Goal: Navigation & Orientation: Understand site structure

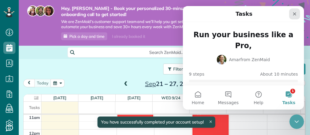
click at [296, 14] on icon "Close" at bounding box center [294, 13] width 5 height 5
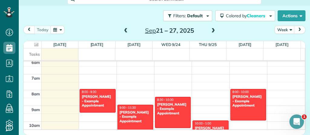
scroll to position [96, 0]
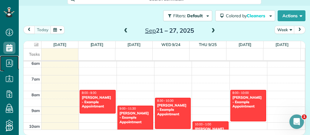
click at [8, 63] on icon at bounding box center [9, 63] width 12 height 12
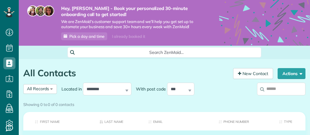
scroll to position [3, 3]
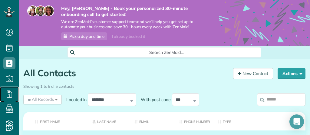
click at [8, 90] on icon at bounding box center [9, 94] width 12 height 12
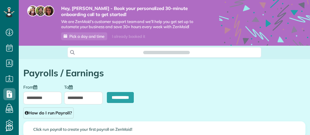
scroll to position [3, 3]
type input "**********"
click at [8, 106] on icon at bounding box center [9, 107] width 12 height 12
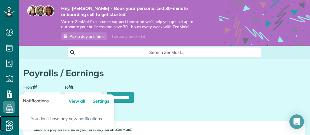
click at [8, 129] on span "Settings" at bounding box center [11, 129] width 16 height 0
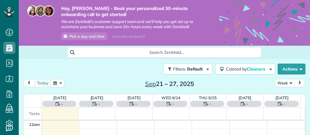
scroll to position [109, 0]
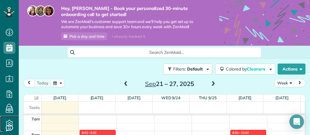
click at [7, 126] on icon at bounding box center [9, 123] width 12 height 12
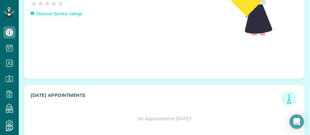
scroll to position [405, 0]
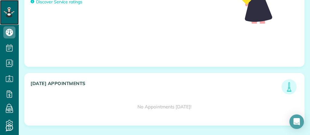
click at [8, 11] on icon at bounding box center [8, 10] width 1 height 1
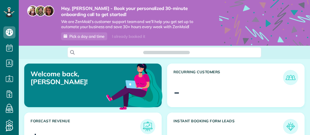
scroll to position [119, 269]
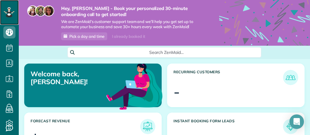
click at [8, 12] on icon at bounding box center [8, 12] width 3 height 2
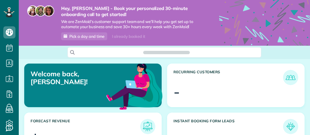
scroll to position [119, 269]
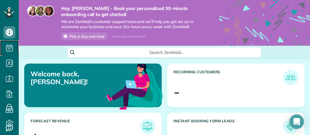
click at [10, 49] on icon at bounding box center [9, 48] width 12 height 12
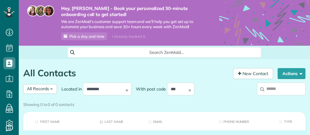
scroll to position [3, 3]
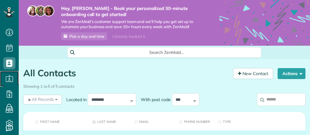
click at [5, 76] on icon at bounding box center [9, 79] width 12 height 12
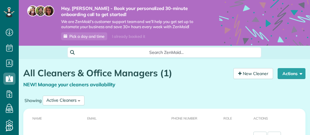
scroll to position [3, 3]
click at [11, 95] on icon at bounding box center [9, 94] width 12 height 12
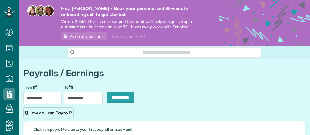
scroll to position [3, 3]
type input "**********"
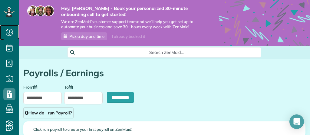
click at [8, 26] on icon at bounding box center [9, 32] width 12 height 12
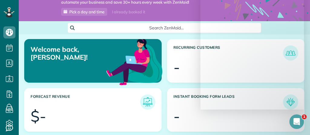
click at [41, 76] on article "Welcome back, [PERSON_NAME]!" at bounding box center [92, 61] width 137 height 44
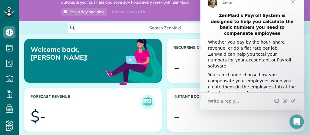
click at [298, 5] on span "Close" at bounding box center [293, 2] width 22 height 22
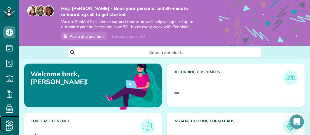
click at [13, 128] on icon at bounding box center [9, 123] width 12 height 12
